Goal: Navigation & Orientation: Go to known website

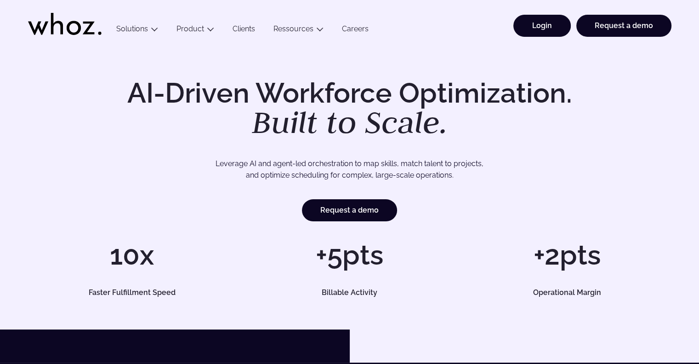
click at [545, 19] on link "Login" at bounding box center [542, 26] width 57 height 22
